Goal: Task Accomplishment & Management: Use online tool/utility

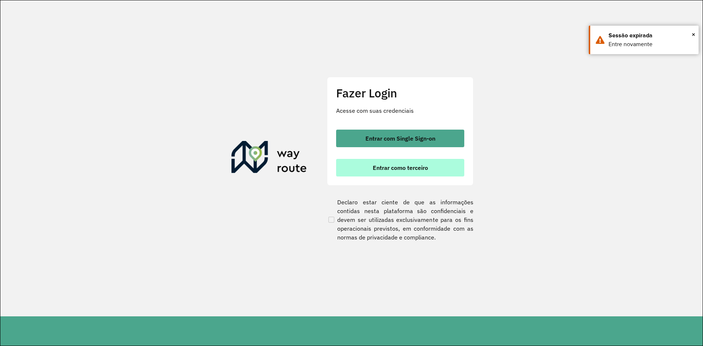
click at [384, 166] on span "Entrar como terceiro" at bounding box center [400, 168] width 55 height 6
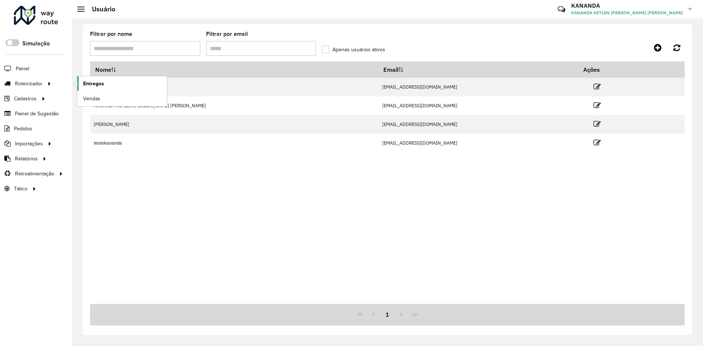
click at [100, 86] on span "Entregas" at bounding box center [93, 84] width 21 height 8
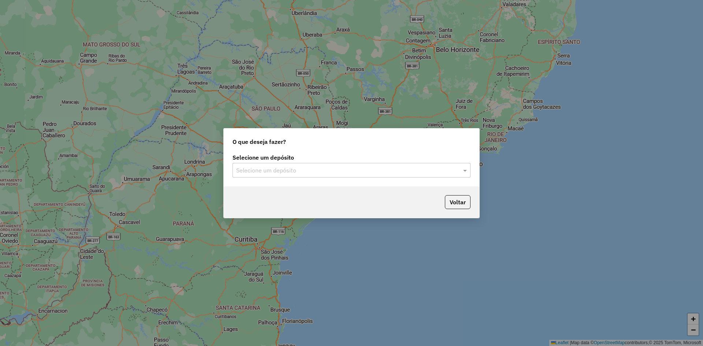
click at [370, 170] on input "text" at bounding box center [344, 170] width 216 height 9
click at [359, 199] on ng-dropdown-panel "RONDOBIER" at bounding box center [351, 191] width 238 height 21
click at [364, 191] on div "RONDOBIER" at bounding box center [351, 191] width 237 height 12
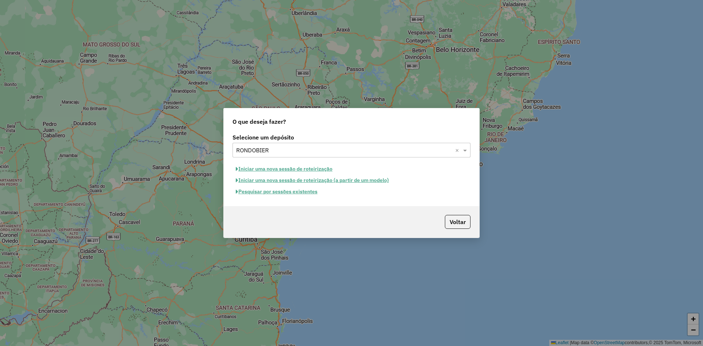
click at [300, 194] on button "Pesquisar por sessões existentes" at bounding box center [276, 191] width 88 height 11
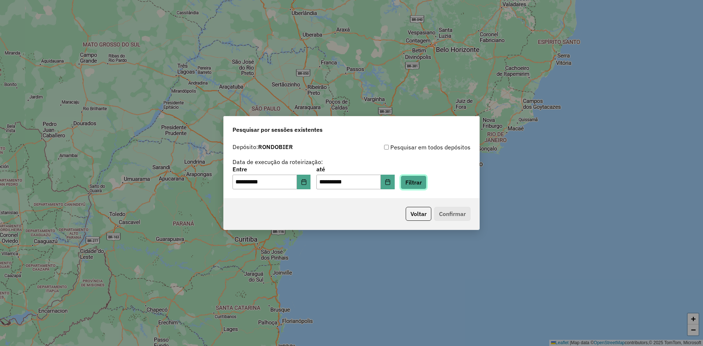
click at [416, 180] on button "Filtrar" at bounding box center [413, 182] width 26 height 14
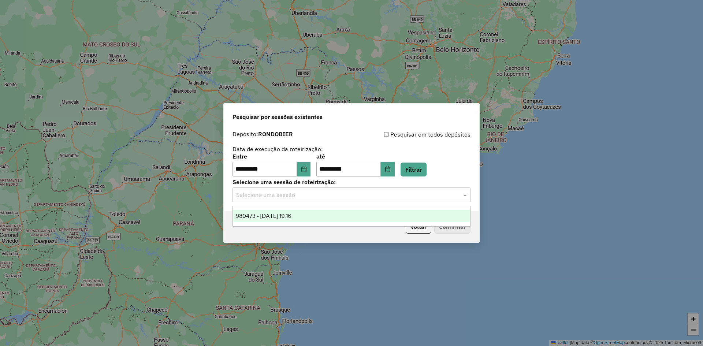
click at [338, 191] on input "text" at bounding box center [344, 195] width 216 height 9
click at [336, 211] on div "980473 - 16/08/2025 19:16" at bounding box center [351, 216] width 237 height 12
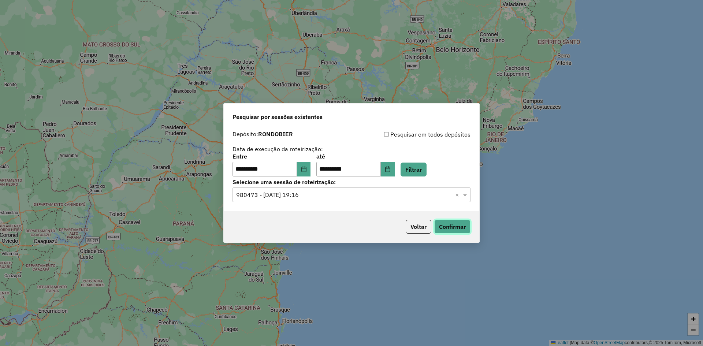
click at [446, 226] on button "Confirmar" at bounding box center [452, 227] width 36 height 14
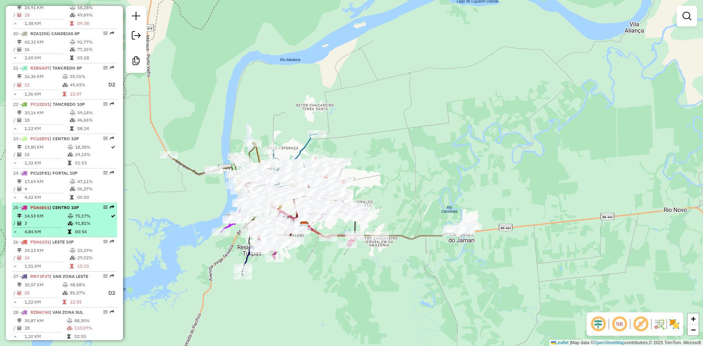
scroll to position [915, 0]
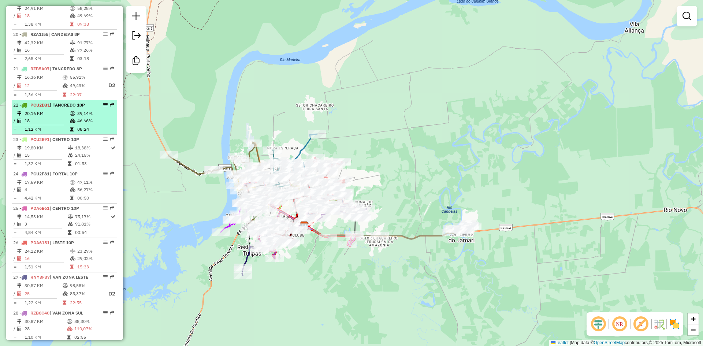
click at [77, 117] on td "39,14%" at bounding box center [95, 113] width 37 height 7
select select "**********"
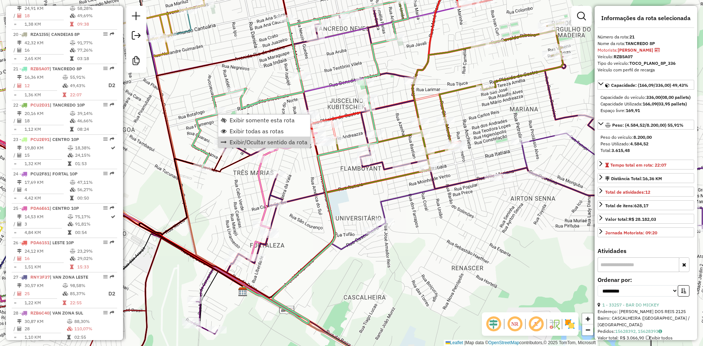
scroll to position [980, 0]
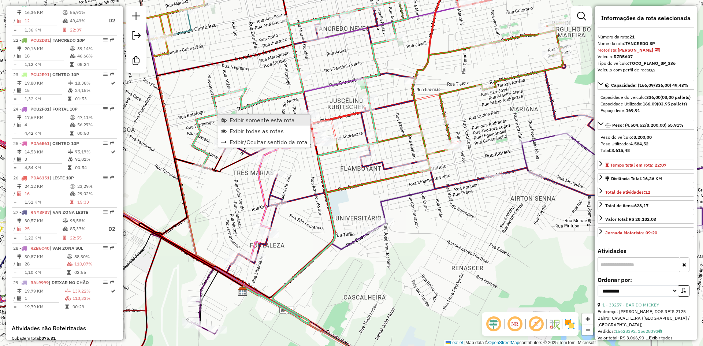
click at [255, 118] on span "Exibir somente esta rota" at bounding box center [261, 120] width 65 height 6
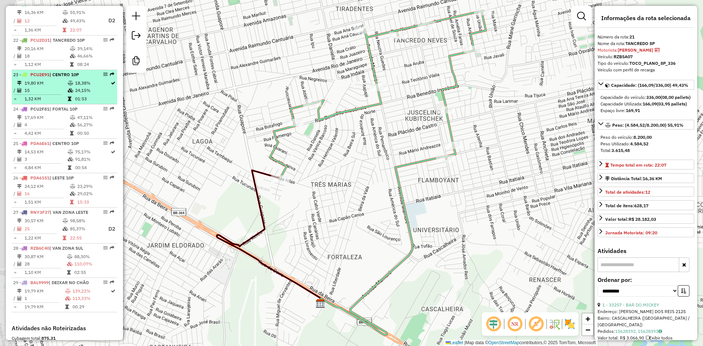
click at [70, 85] on icon at bounding box center [70, 83] width 5 height 4
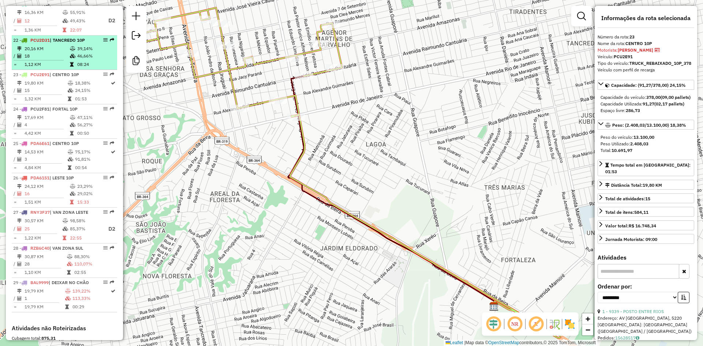
click at [67, 52] on td "20,16 KM" at bounding box center [46, 48] width 45 height 7
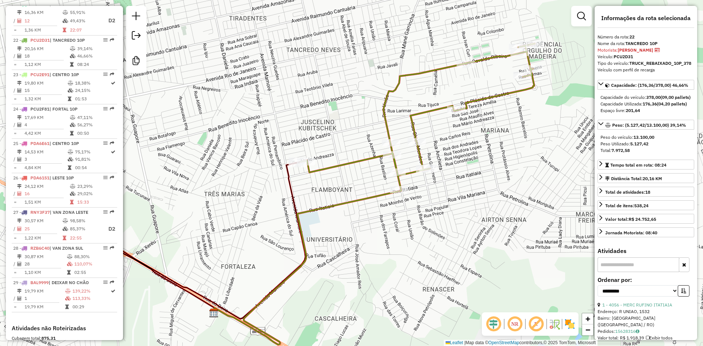
drag, startPoint x: 355, startPoint y: 213, endPoint x: 335, endPoint y: 221, distance: 21.4
click at [335, 221] on div "Janela de atendimento Grade de atendimento Capacidade Transportadoras Veículos …" at bounding box center [351, 173] width 703 height 346
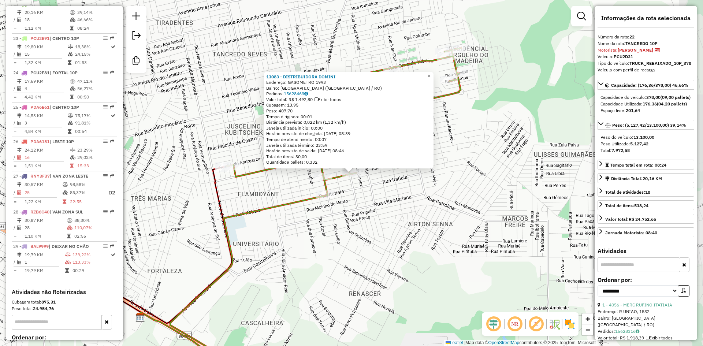
scroll to position [1016, 0]
click at [436, 218] on div "13083 - DISTRIBUIDORA DOMINI Endereço: GASOMETRO 1993 Bairro: [GEOGRAPHIC_DATA]…" at bounding box center [351, 173] width 703 height 346
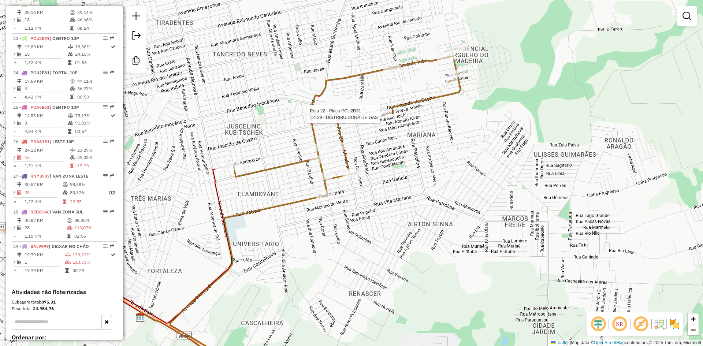
click at [382, 118] on div at bounding box center [382, 114] width 18 height 7
select select "**********"
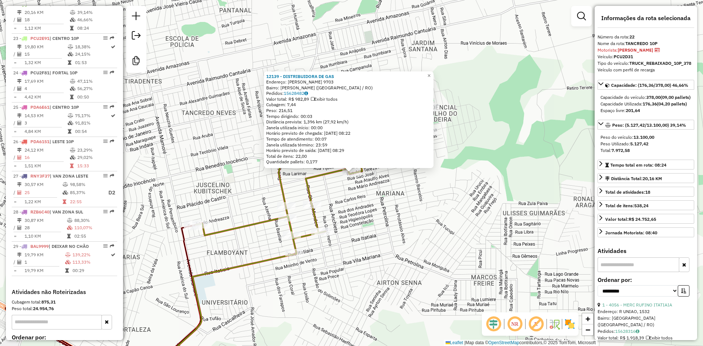
click at [427, 235] on div "12139 - DISTRIBUIDORA DE GAS Endereço: [PERSON_NAME] 9703 Bairro: [PERSON_NAME]…" at bounding box center [351, 173] width 703 height 346
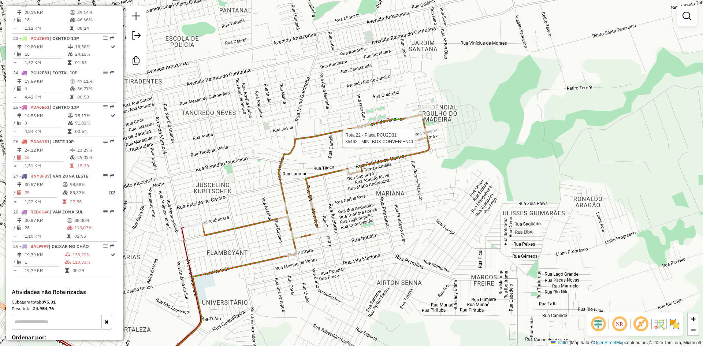
select select "**********"
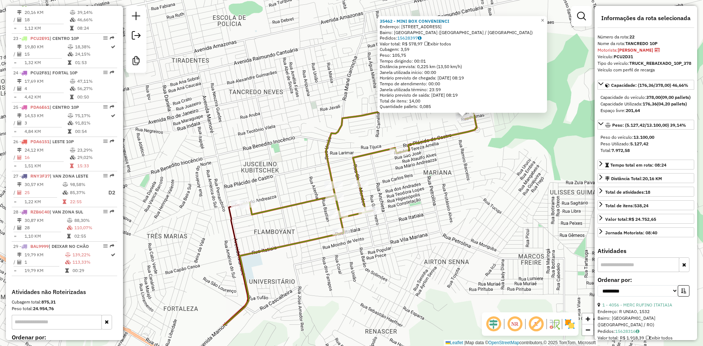
drag, startPoint x: 339, startPoint y: 275, endPoint x: 474, endPoint y: 209, distance: 149.4
click at [474, 209] on div "35462 - MINI BOX CONVENIENCI Endereço: [STREET_ADDRESS]) [GEOGRAPHIC_DATA]: 156…" at bounding box center [351, 173] width 703 height 346
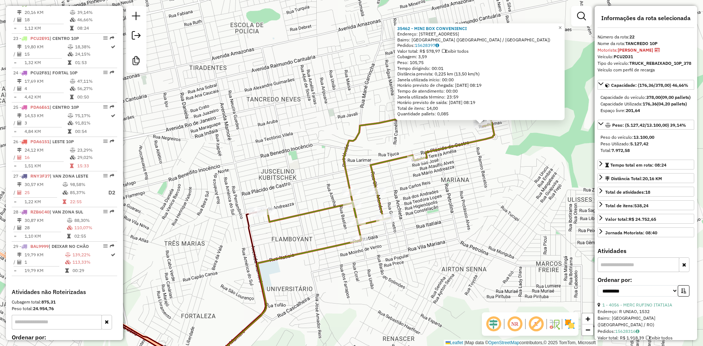
drag, startPoint x: 478, startPoint y: 201, endPoint x: 465, endPoint y: 236, distance: 37.5
click at [465, 236] on div "35462 - MINI BOX CONVENIENCI Endereço: [STREET_ADDRESS]) [GEOGRAPHIC_DATA]: 156…" at bounding box center [351, 173] width 703 height 346
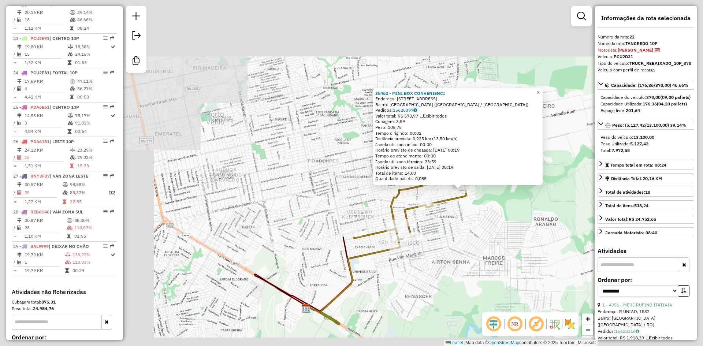
click at [462, 226] on div "35462 - MINI BOX CONVENIENCI Endereço: [STREET_ADDRESS]) [GEOGRAPHIC_DATA]: 156…" at bounding box center [351, 173] width 703 height 346
